Goal: Transaction & Acquisition: Purchase product/service

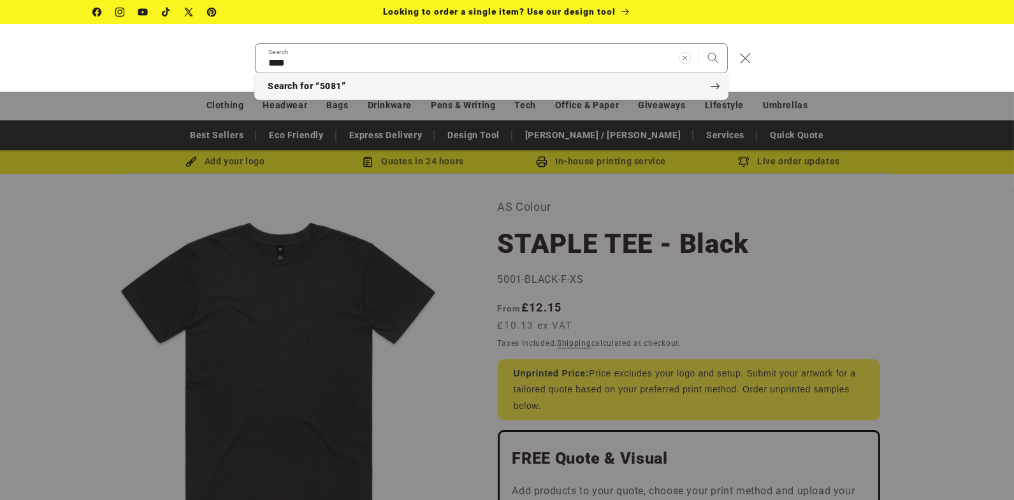
type input "****"
click at [660, 87] on button "Search for “5081”" at bounding box center [491, 87] width 473 height 26
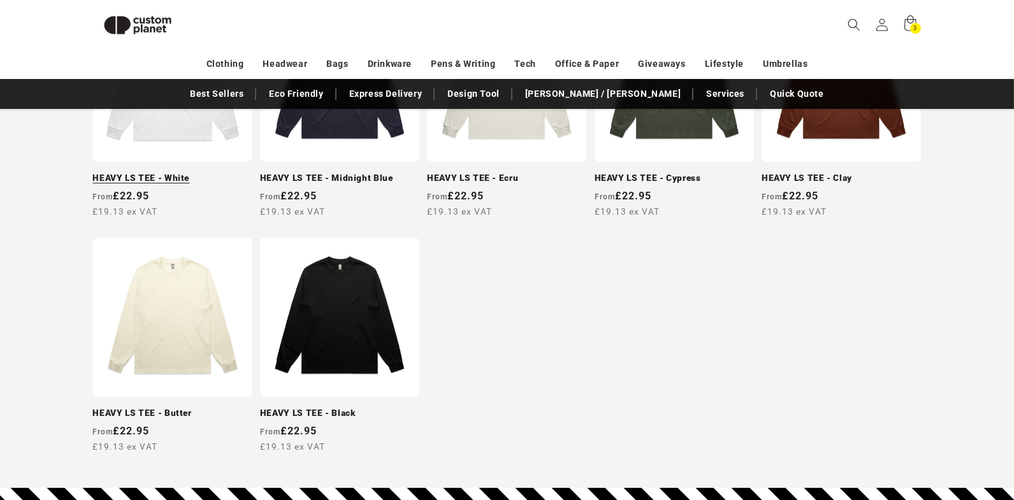
scroll to position [99, 0]
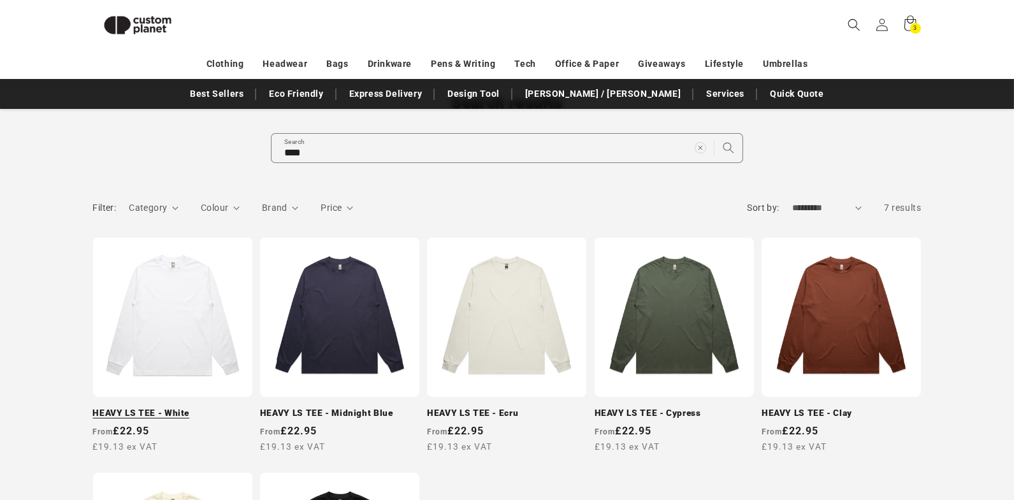
click at [182, 408] on link "HEAVY LS TEE - White" at bounding box center [172, 413] width 159 height 11
